Goal: Navigation & Orientation: Find specific page/section

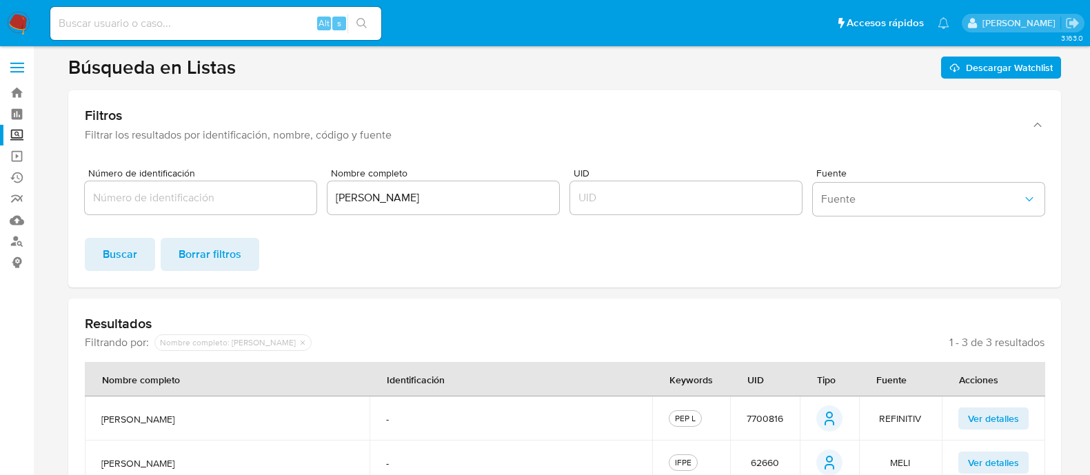
scroll to position [128, 0]
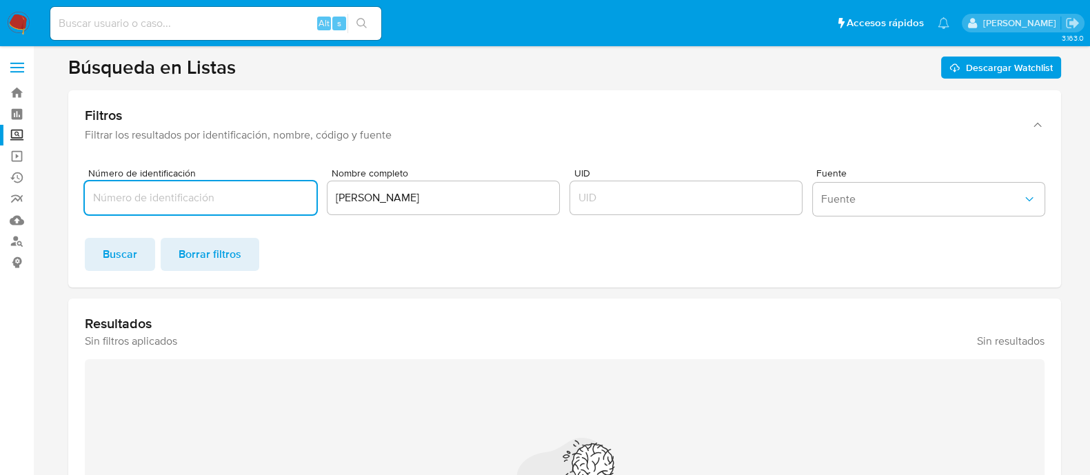
click at [28, 26] on img at bounding box center [18, 23] width 23 height 23
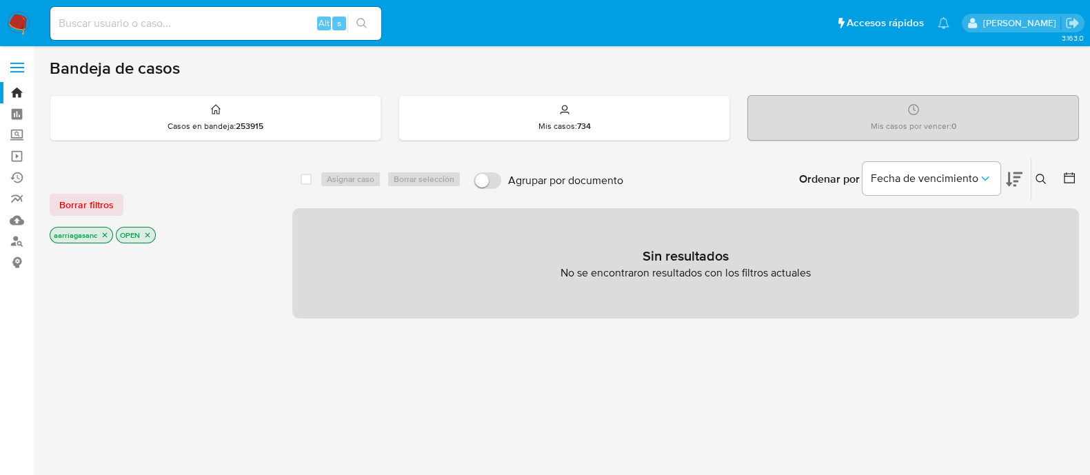
click at [77, 219] on div "Borrar filtros aarriagasanc OPEN" at bounding box center [160, 207] width 221 height 78
click at [77, 205] on span "Borrar filtros" at bounding box center [86, 204] width 54 height 19
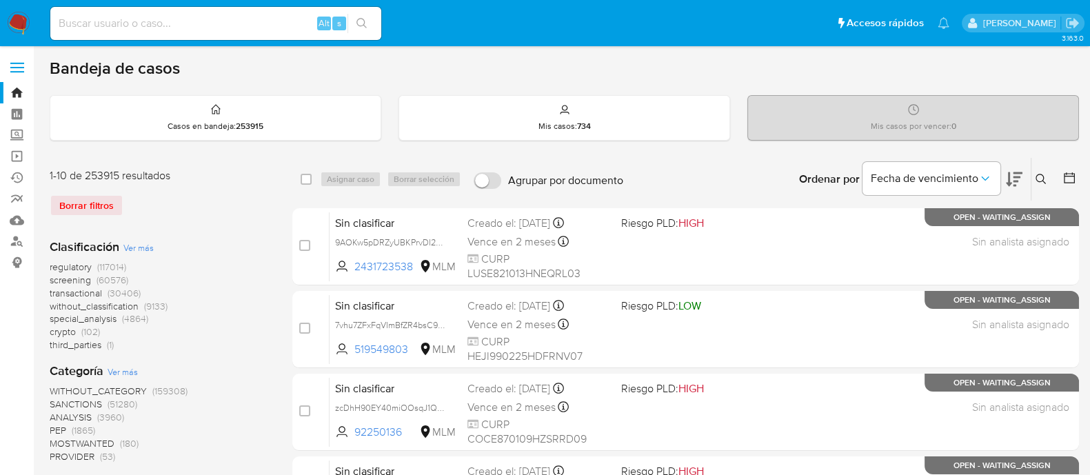
click at [70, 400] on span "SANCTIONS" at bounding box center [76, 404] width 52 height 14
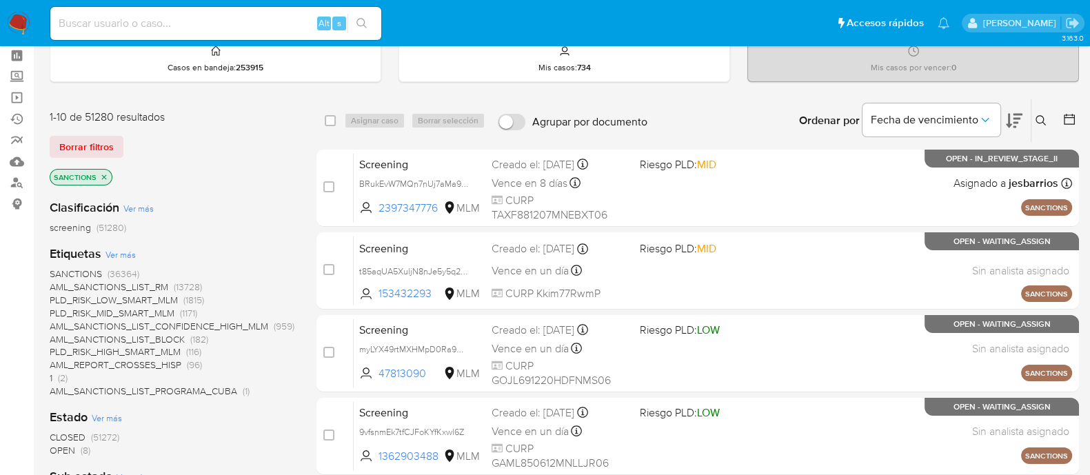
scroll to position [172, 0]
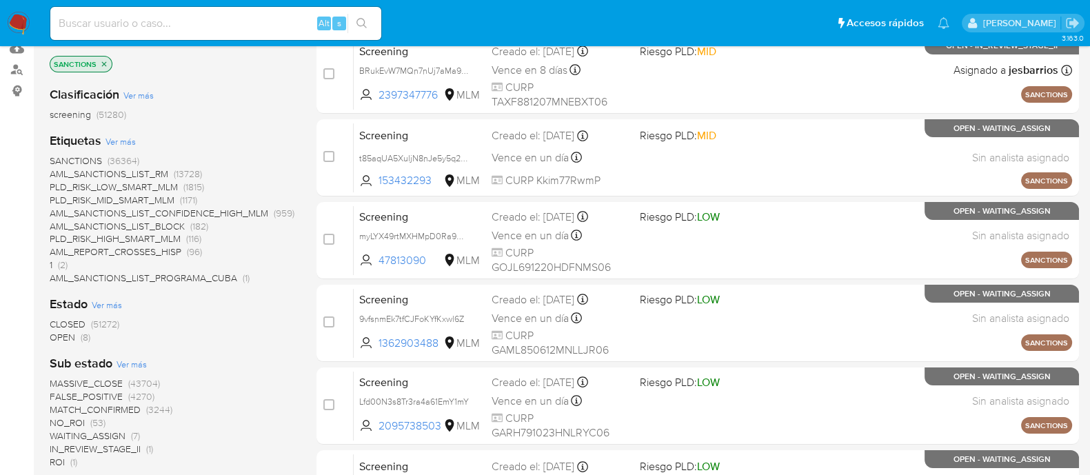
click at [64, 330] on span "OPEN" at bounding box center [63, 337] width 26 height 14
